Goal: Task Accomplishment & Management: Manage account settings

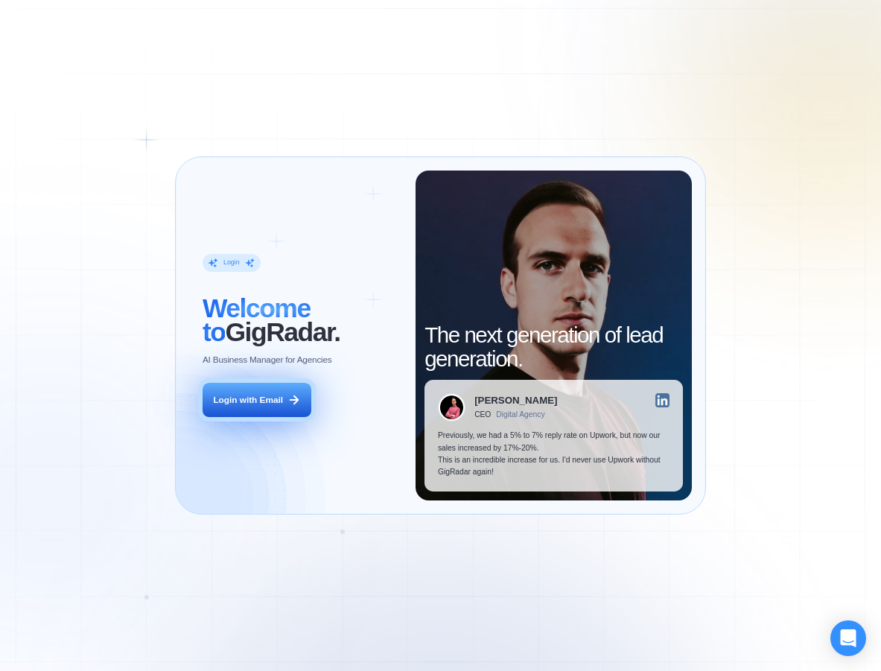
click at [259, 396] on div "Login with Email" at bounding box center [248, 400] width 70 height 12
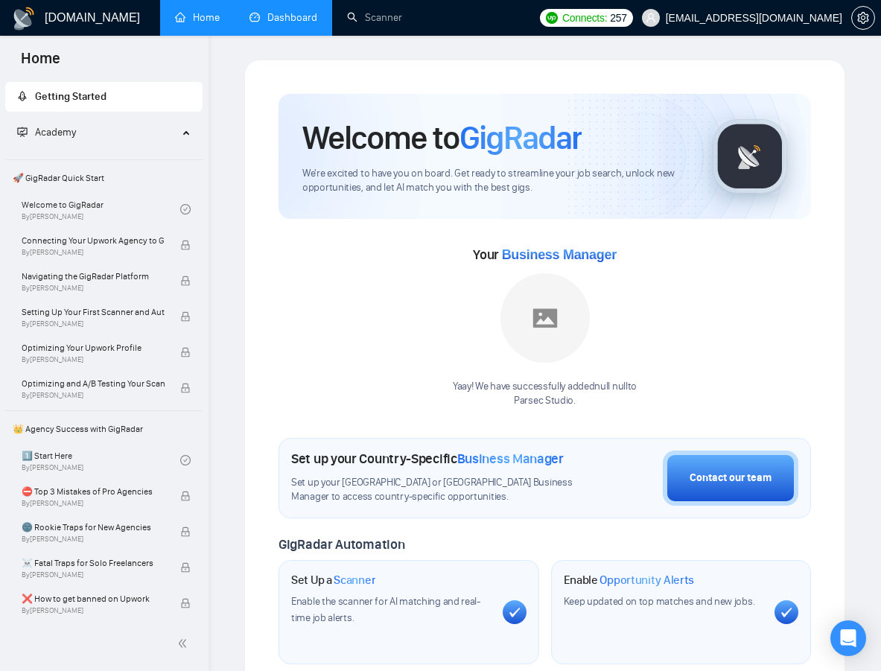
click at [275, 12] on link "Dashboard" at bounding box center [284, 17] width 68 height 13
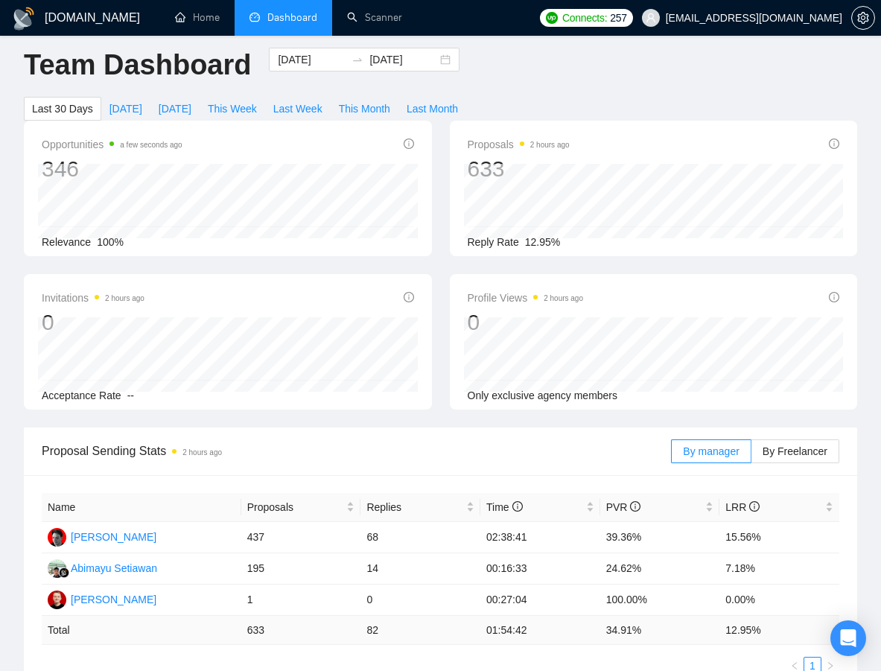
scroll to position [7, 0]
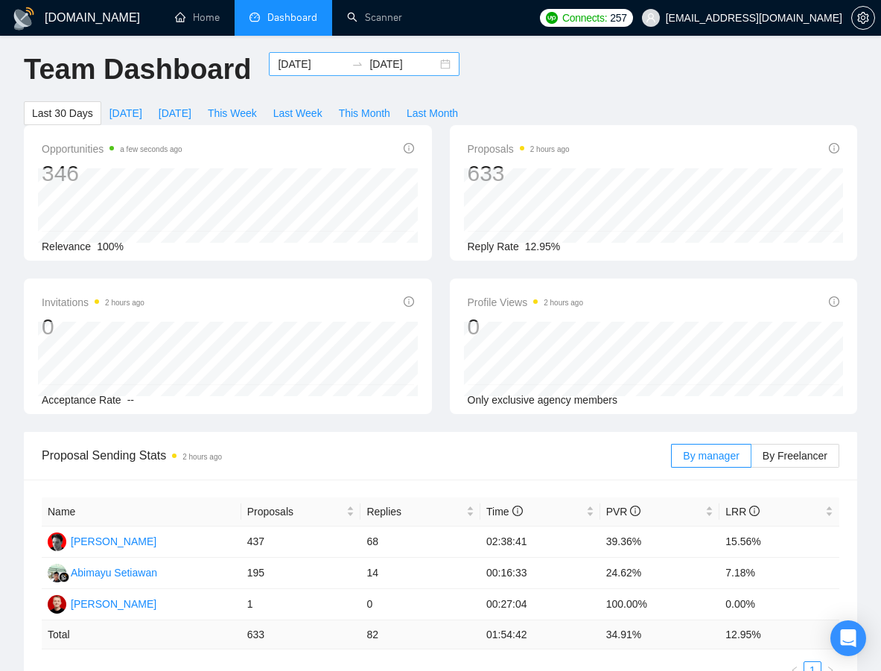
click at [439, 68] on div "[DATE] [DATE]" at bounding box center [364, 64] width 191 height 24
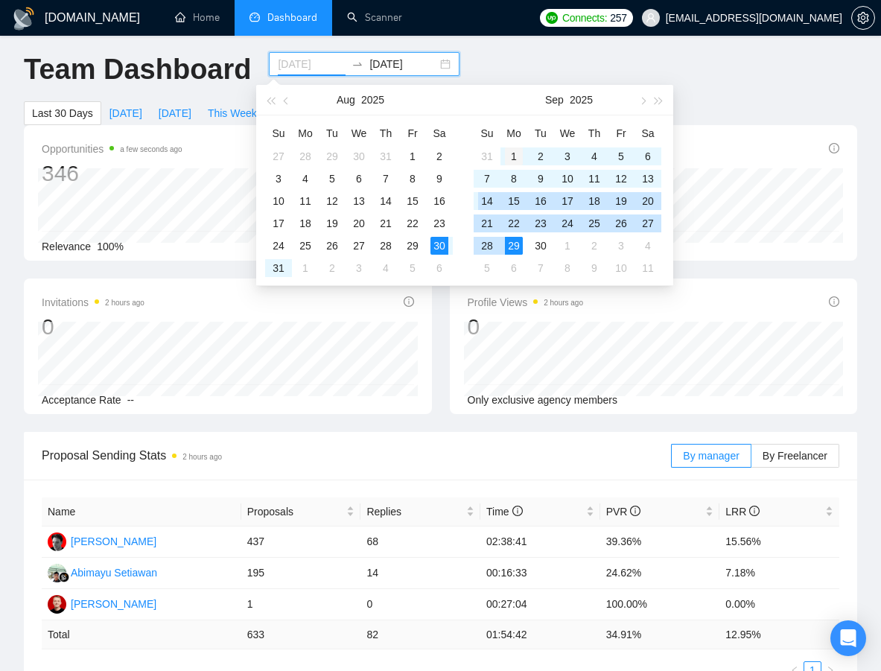
type input "[DATE]"
click at [515, 150] on div "1" at bounding box center [514, 157] width 18 height 18
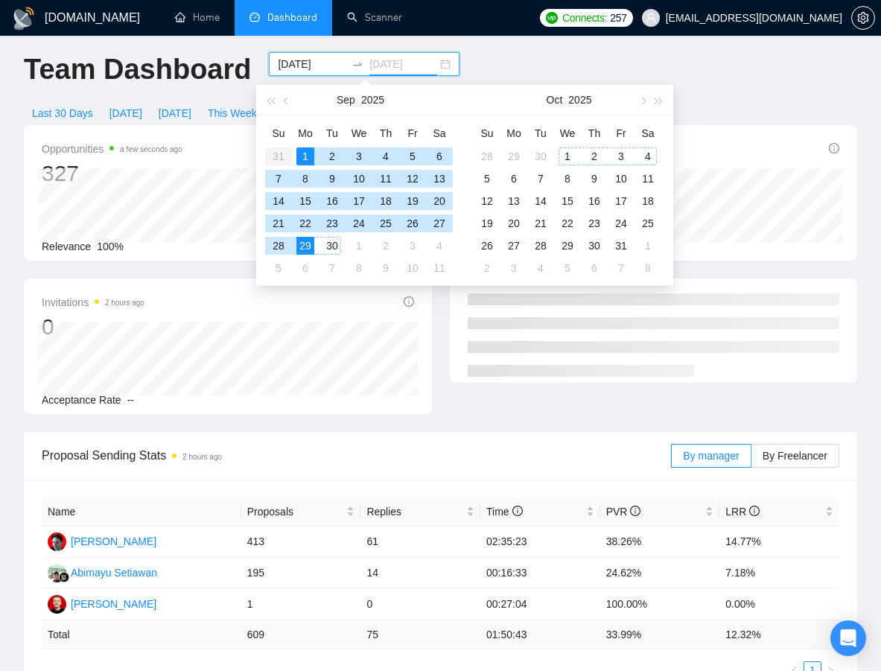
type input "[DATE]"
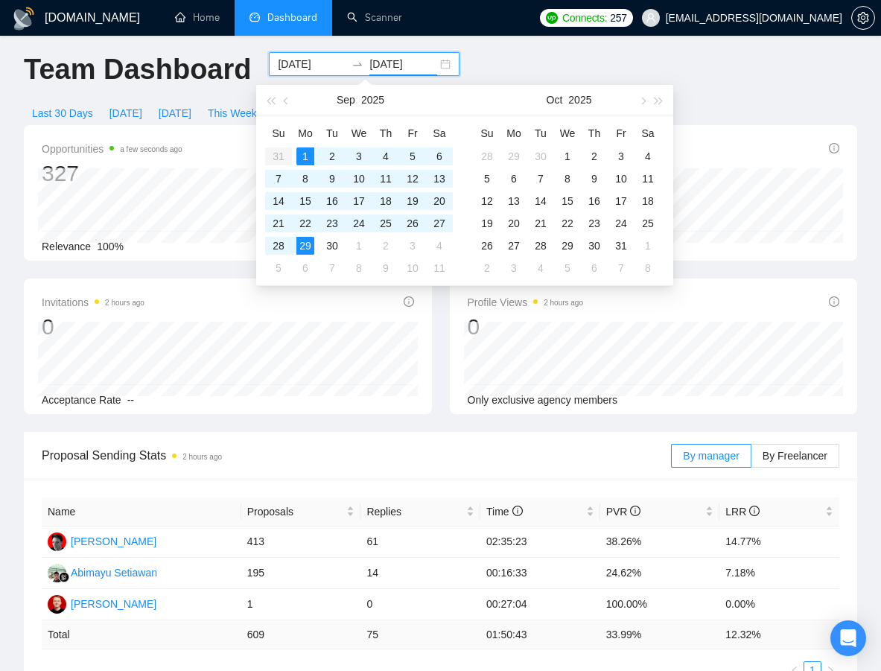
click at [481, 63] on div "Team Dashboard [DATE] [DATE] Last 30 Days [DATE] [DATE] This Week Last Week Thi…" at bounding box center [441, 88] width 852 height 73
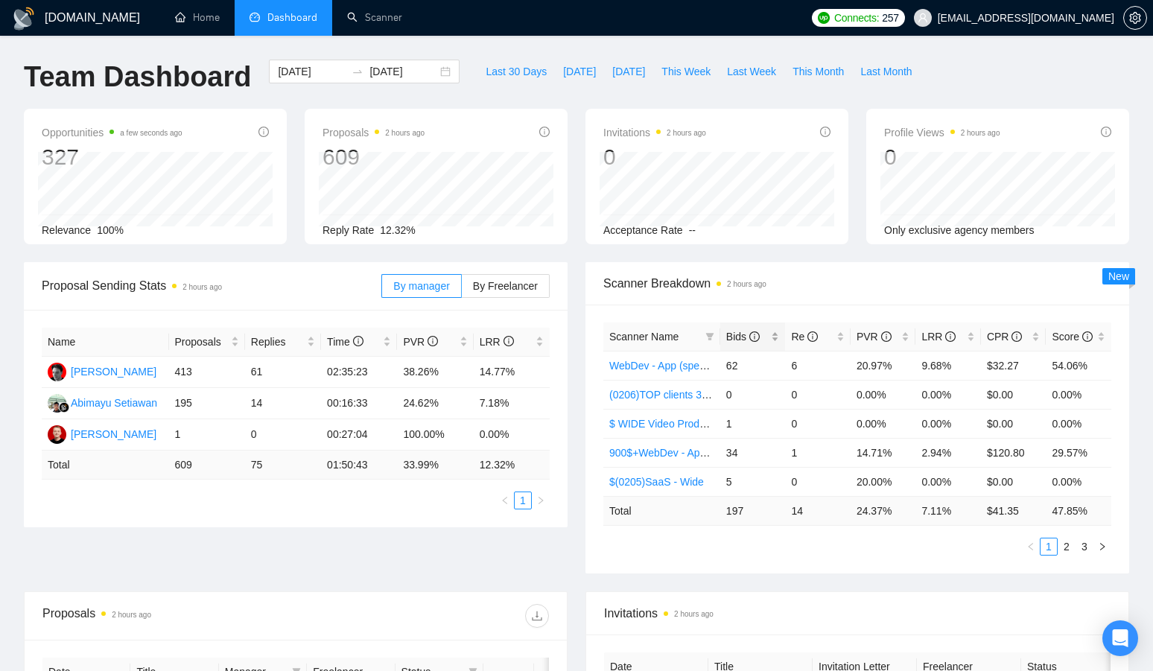
click at [777, 341] on div "Bids" at bounding box center [753, 337] width 54 height 16
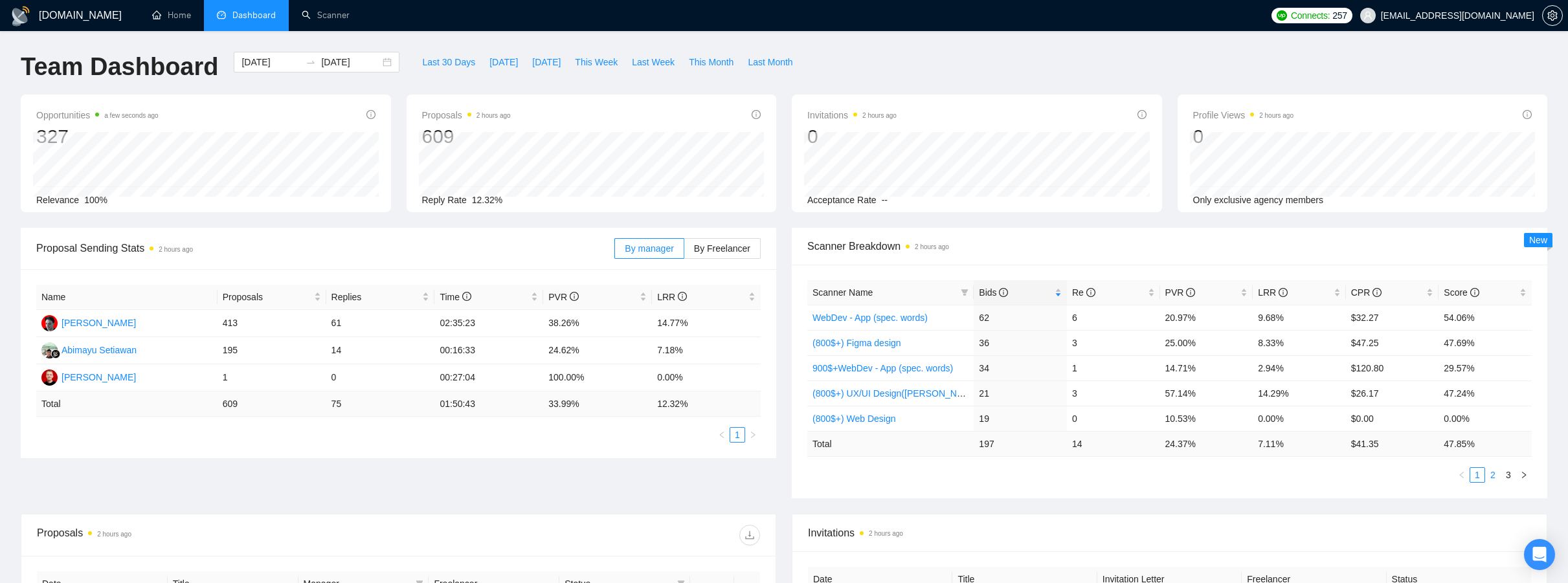
click at [766, 474] on link "2" at bounding box center [1493, 475] width 14 height 14
click at [766, 473] on link "3" at bounding box center [1509, 475] width 14 height 14
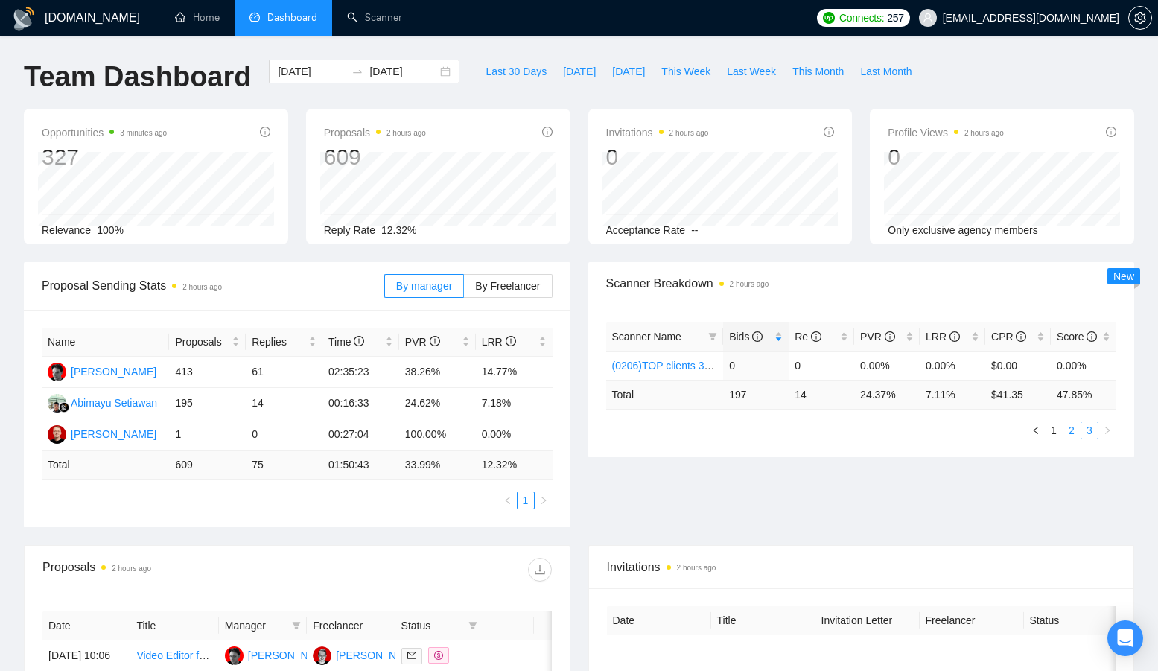
click at [881, 435] on link "2" at bounding box center [1072, 430] width 16 height 16
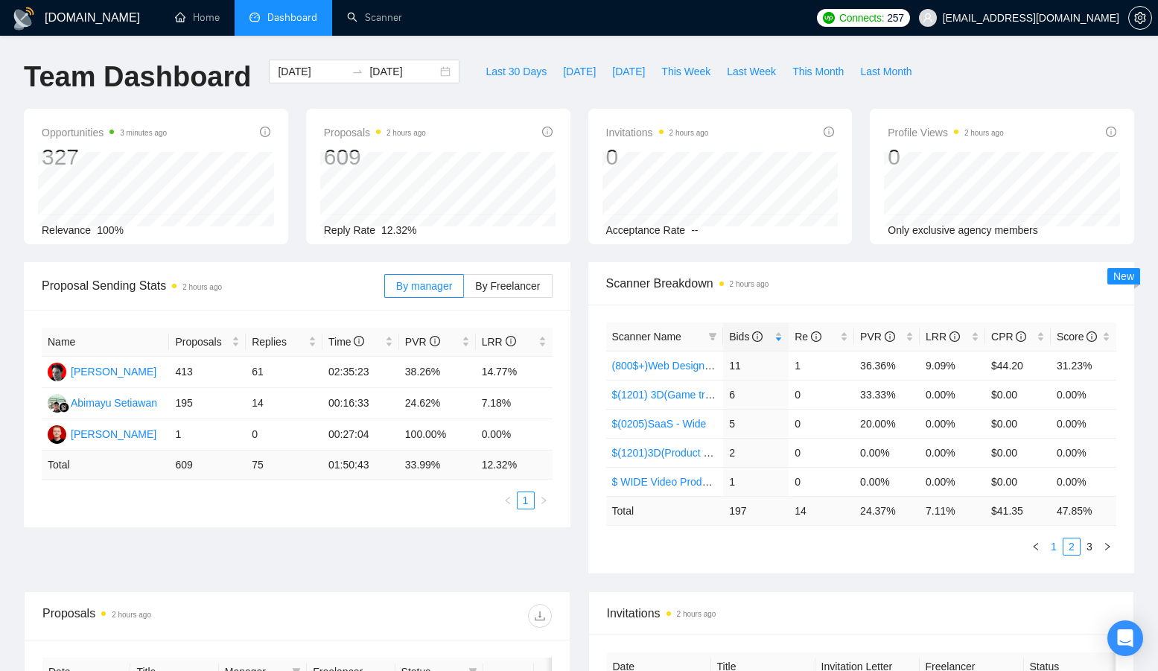
click at [881, 545] on link "1" at bounding box center [1054, 547] width 16 height 16
